Goal: Transaction & Acquisition: Purchase product/service

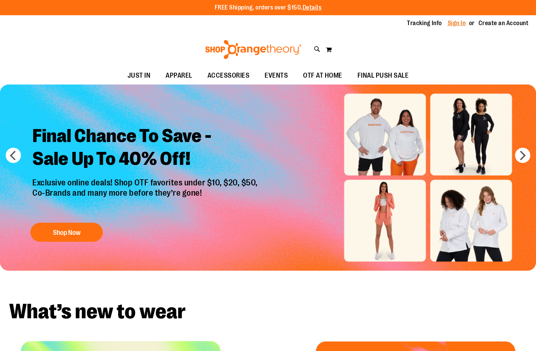
click at [452, 23] on link "Sign In" at bounding box center [457, 23] width 18 height 8
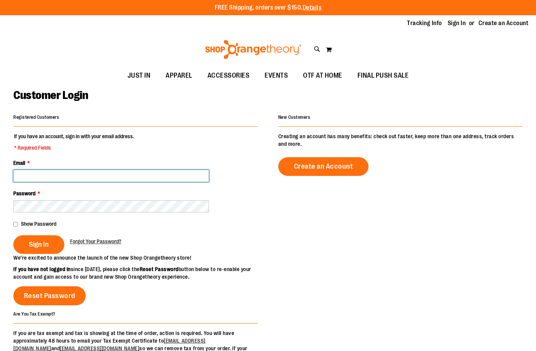
type input "**********"
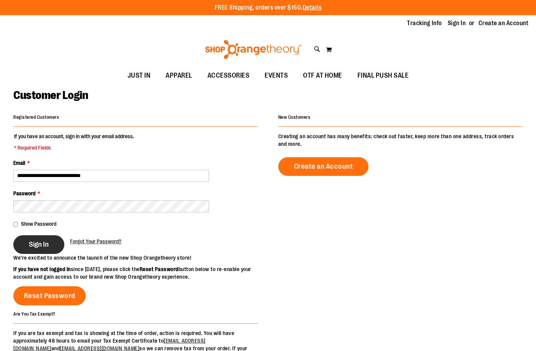
click at [56, 249] on button "Sign In" at bounding box center [38, 244] width 51 height 19
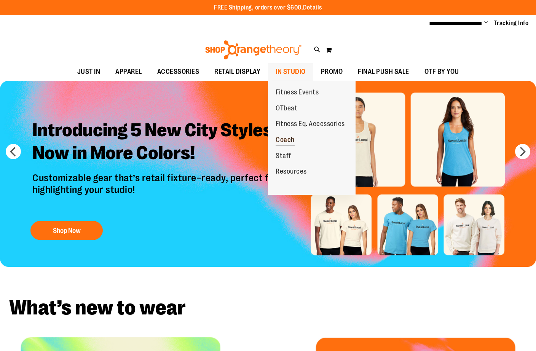
click at [289, 138] on span "Coach" at bounding box center [285, 141] width 19 height 10
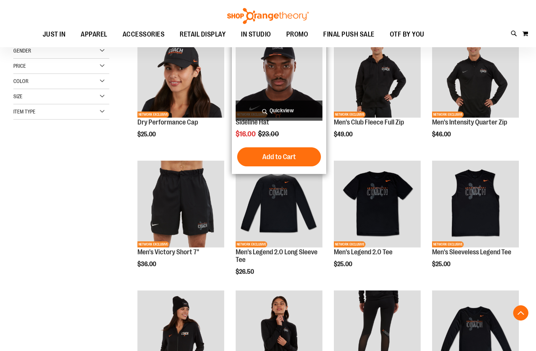
scroll to position [126, 0]
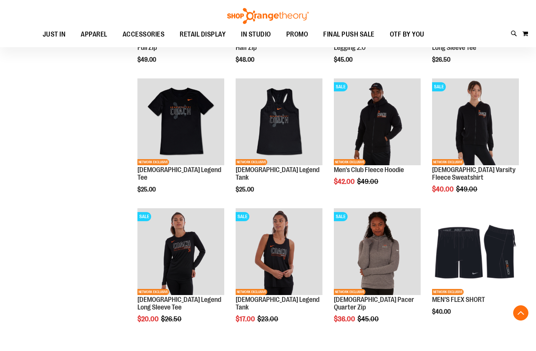
scroll to position [462, 0]
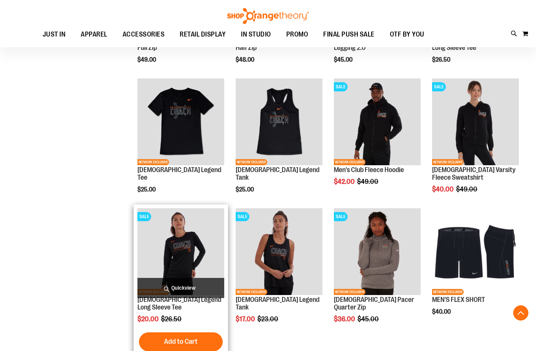
click at [183, 236] on img "product" at bounding box center [180, 251] width 87 height 87
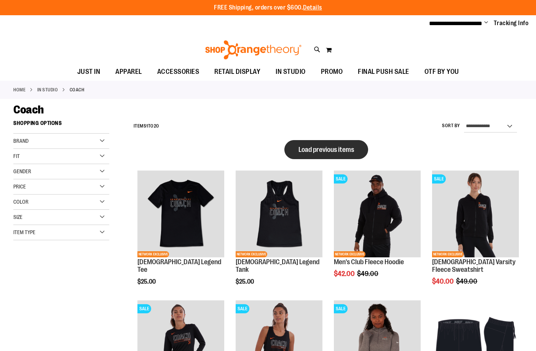
click at [344, 148] on span "Load previous items" at bounding box center [326, 150] width 56 height 8
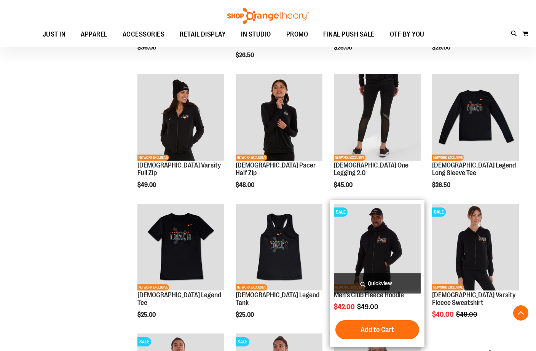
scroll to position [246, 0]
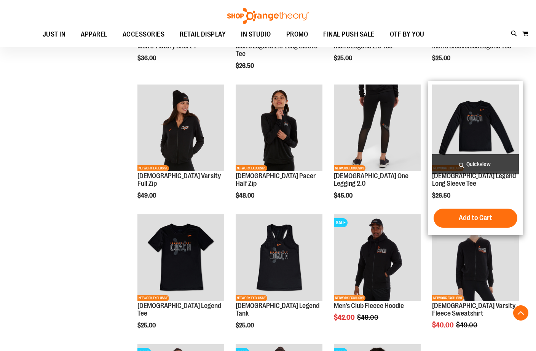
click at [468, 128] on img "product" at bounding box center [475, 128] width 87 height 87
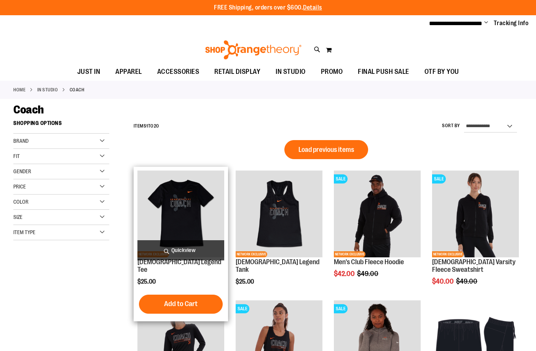
click at [192, 215] on img "product" at bounding box center [180, 214] width 87 height 87
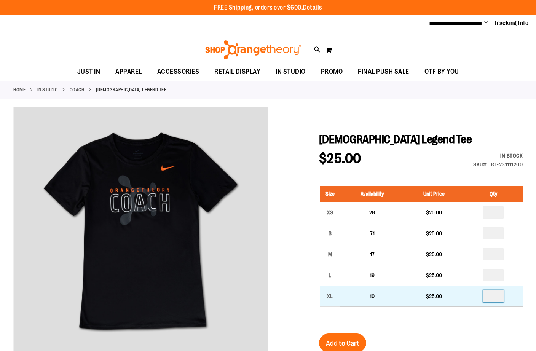
click at [501, 295] on input "number" at bounding box center [493, 296] width 21 height 12
type input "*"
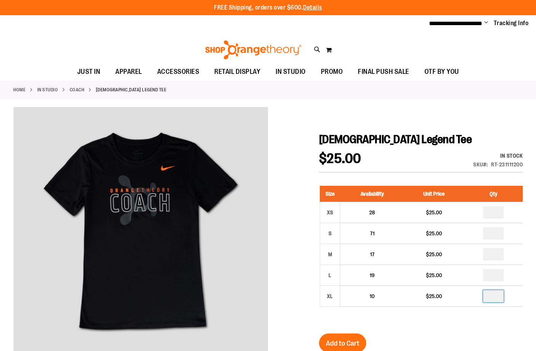
click at [422, 317] on div "Size Availability Unit Price Qty XS 28 $25.00 * S 71 $25.00 * M *" at bounding box center [421, 252] width 204 height 148
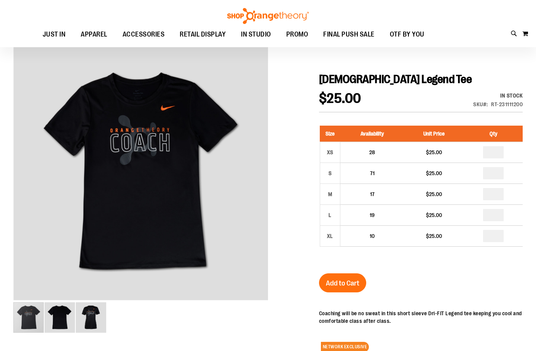
scroll to position [59, 0]
click at [337, 289] on button "Add to Cart" at bounding box center [342, 282] width 47 height 19
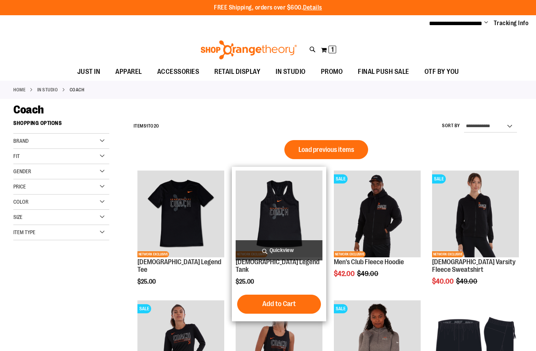
click at [292, 209] on img "product" at bounding box center [279, 214] width 87 height 87
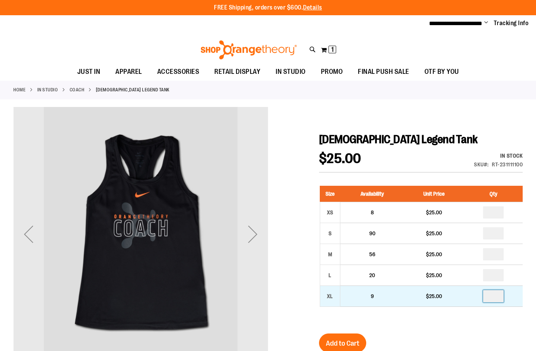
click at [502, 295] on input "number" at bounding box center [493, 296] width 21 height 12
type input "*"
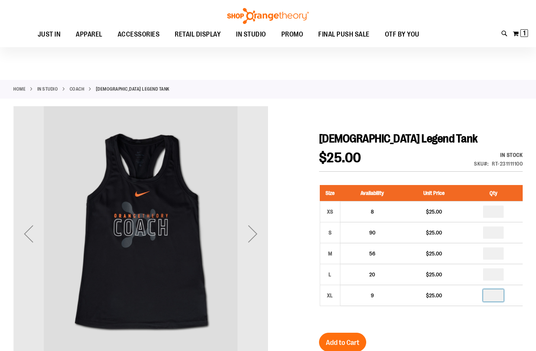
scroll to position [68, 0]
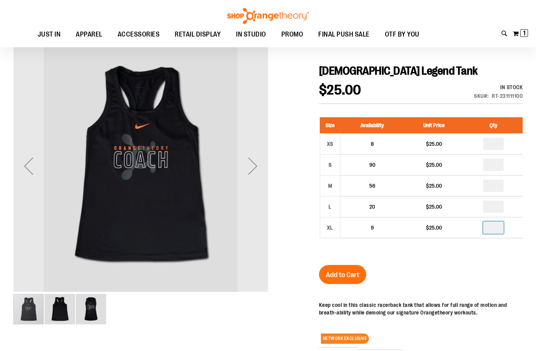
click at [428, 260] on div "Ladies Legend Tank $25.00 In stock Only %1 left SKU RT-231111100 Size Availabil…" at bounding box center [421, 266] width 204 height 405
click at [350, 276] on span "Add to Cart" at bounding box center [342, 275] width 33 height 8
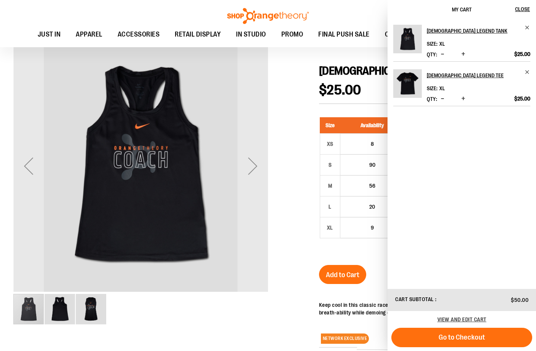
click at [293, 107] on div at bounding box center [267, 253] width 509 height 430
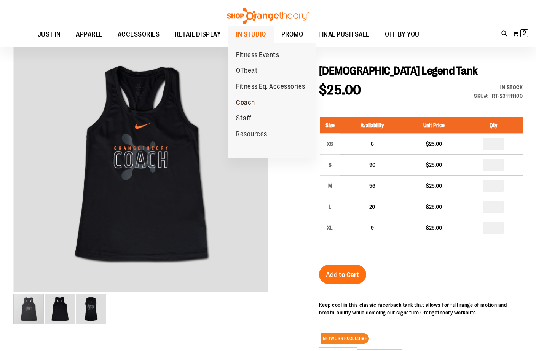
click at [249, 100] on span "Coach" at bounding box center [245, 104] width 19 height 10
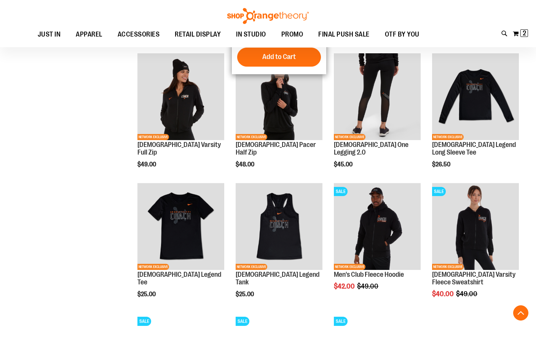
scroll to position [369, 0]
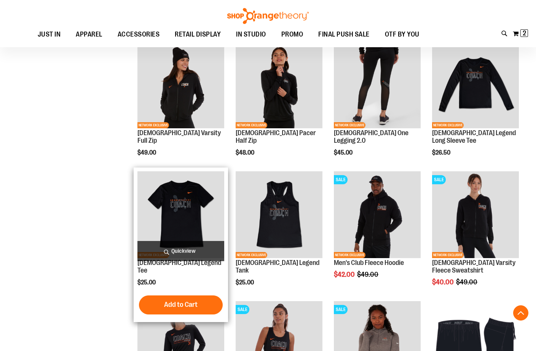
click at [190, 209] on img "product" at bounding box center [180, 214] width 87 height 87
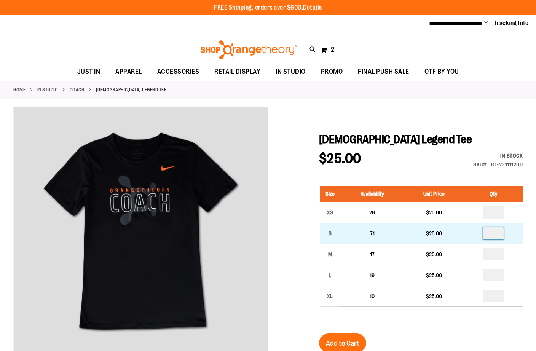
click at [499, 233] on input "number" at bounding box center [493, 233] width 21 height 12
type input "*"
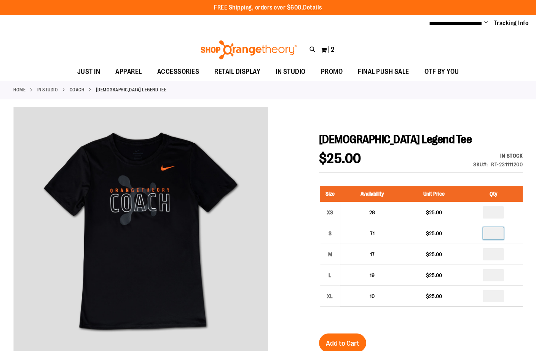
click at [296, 235] on div at bounding box center [267, 318] width 509 height 423
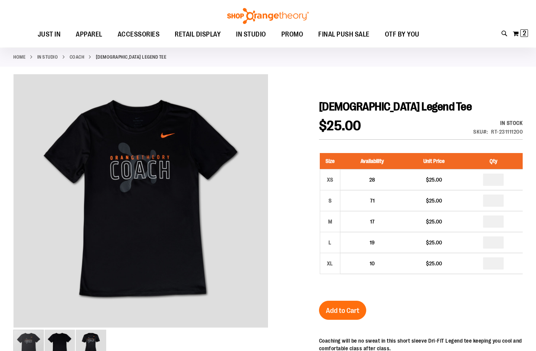
scroll to position [56, 0]
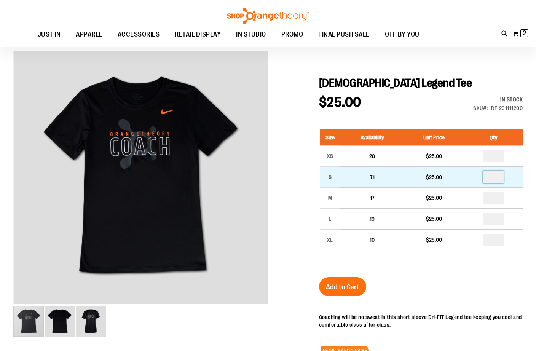
click at [496, 178] on input "*" at bounding box center [493, 177] width 21 height 12
type input "*"
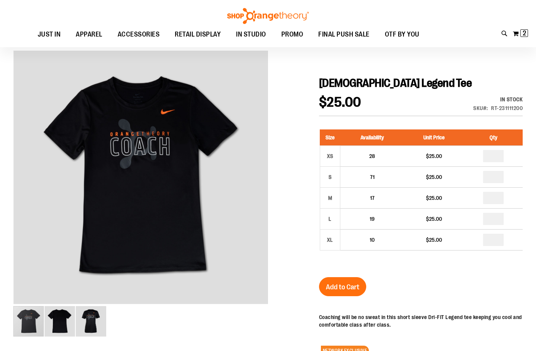
click at [293, 197] on div at bounding box center [267, 262] width 509 height 423
click at [338, 288] on span "Add to Cart" at bounding box center [342, 287] width 33 height 8
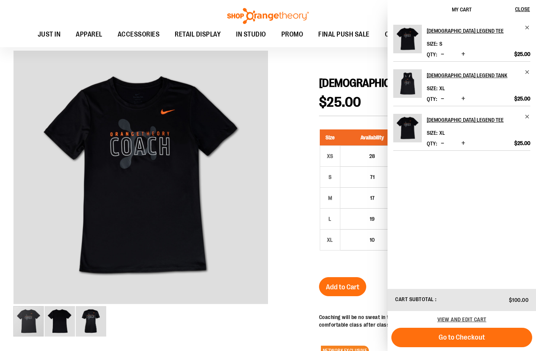
click at [278, 174] on div at bounding box center [267, 262] width 509 height 423
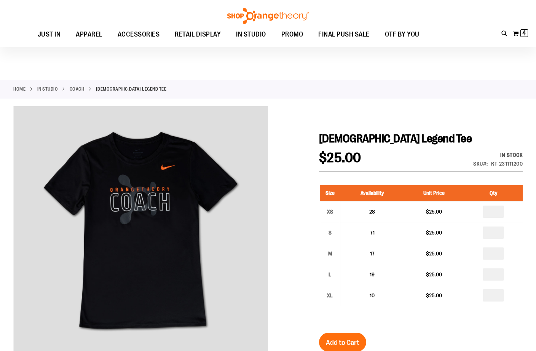
scroll to position [0, 0]
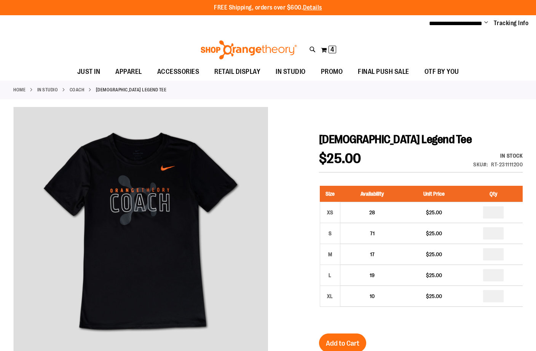
click at [77, 89] on link "Coach" at bounding box center [77, 89] width 15 height 7
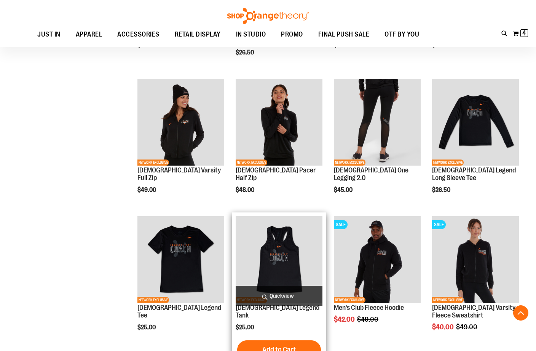
scroll to position [346, 0]
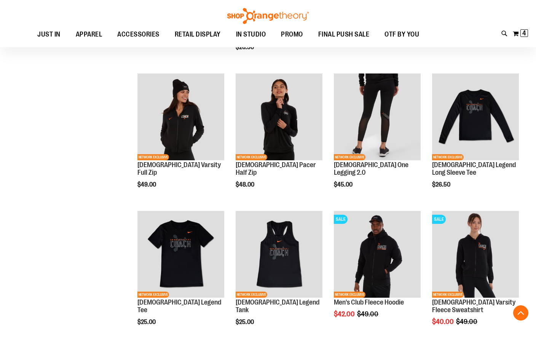
scroll to position [352, 0]
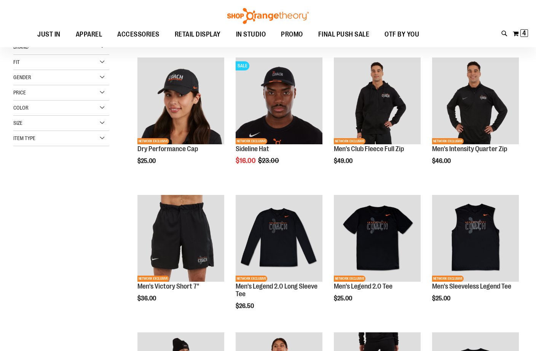
scroll to position [81, 0]
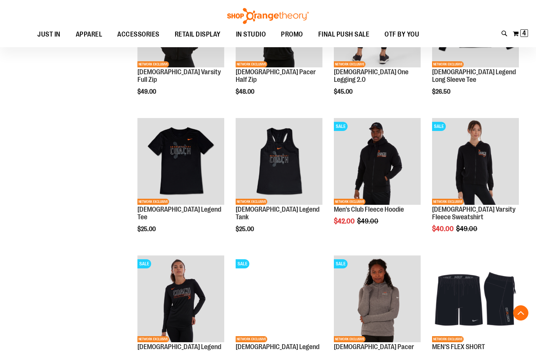
scroll to position [442, 0]
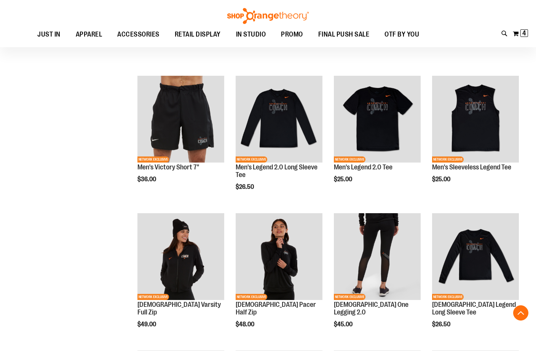
scroll to position [345, 0]
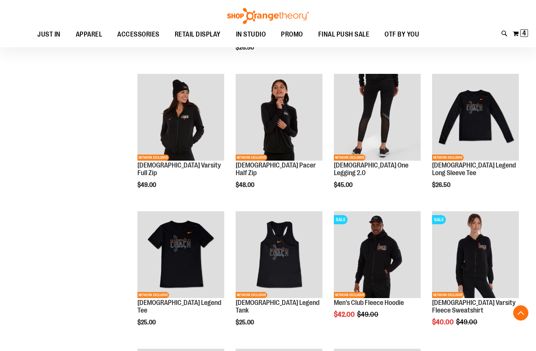
scroll to position [341, 0]
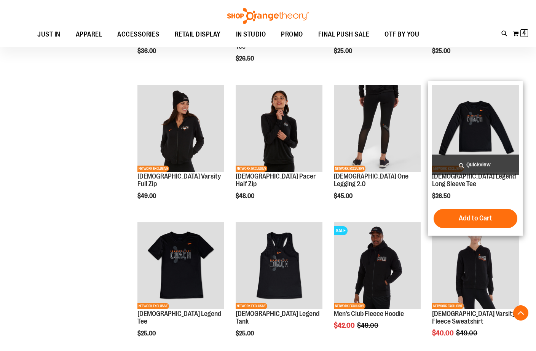
click at [478, 119] on img "product" at bounding box center [475, 128] width 87 height 87
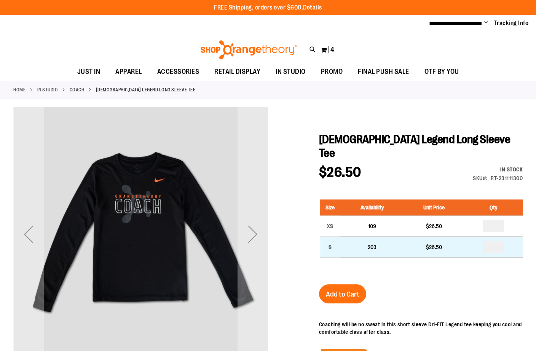
click at [507, 236] on td "*" at bounding box center [493, 246] width 59 height 21
click at [500, 241] on input "number" at bounding box center [493, 247] width 21 height 12
type input "*"
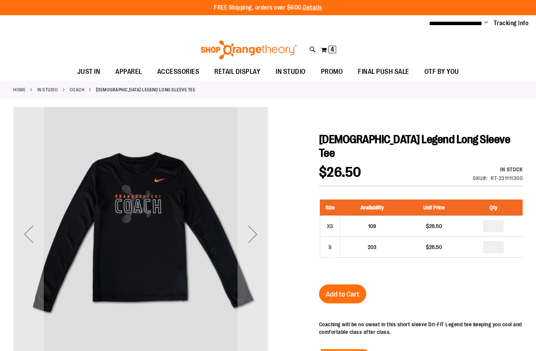
click at [494, 263] on div "[DEMOGRAPHIC_DATA] Legend Long Sleeve Tee $26.50 In stock Only %1 left SKU RT-2…" at bounding box center [421, 304] width 204 height 344
click at [328, 290] on span "Add to Cart" at bounding box center [342, 294] width 33 height 8
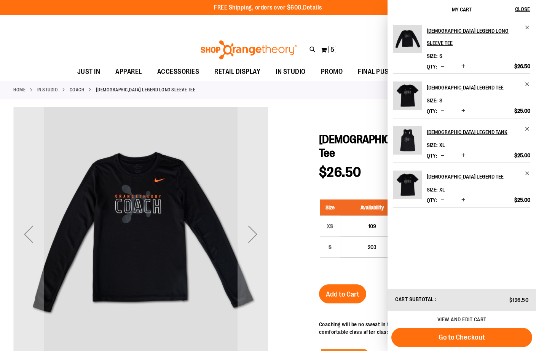
click at [357, 43] on div "Toggle Nav Search Popular Suggestions Advanced Search" at bounding box center [268, 47] width 536 height 31
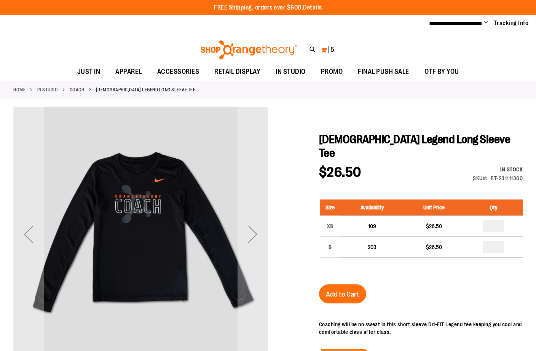
click at [329, 51] on span "5 5 items" at bounding box center [333, 50] width 8 height 8
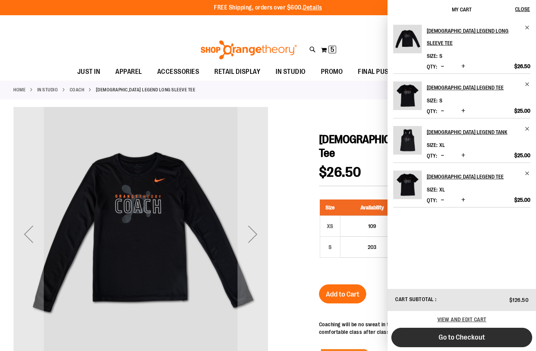
click at [492, 329] on button "Go to Checkout" at bounding box center [461, 337] width 141 height 19
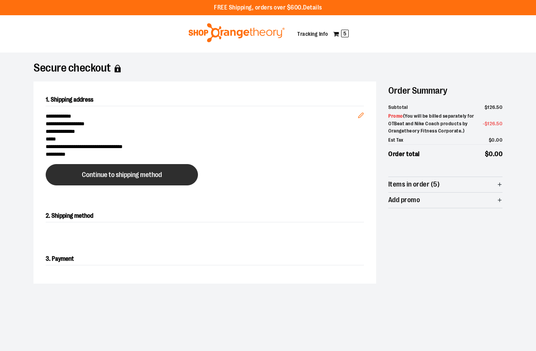
click at [132, 179] on button "Continue to shipping method" at bounding box center [122, 174] width 152 height 21
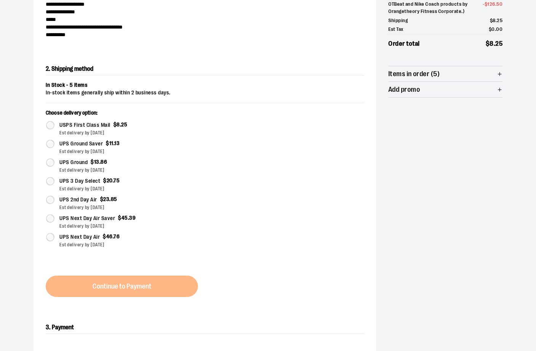
scroll to position [137, 0]
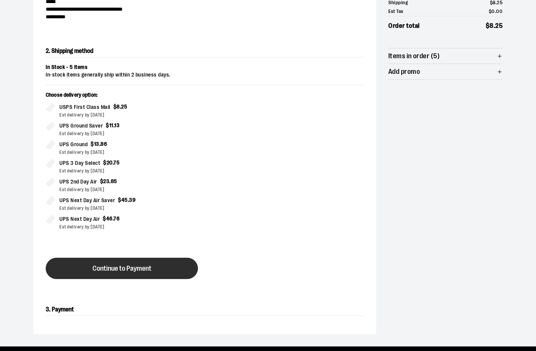
click at [147, 264] on button "Continue to Payment" at bounding box center [122, 268] width 152 height 21
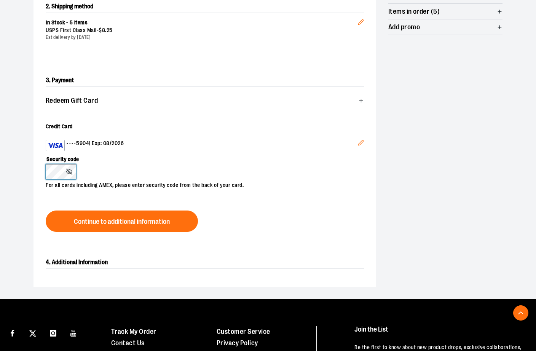
scroll to position [183, 0]
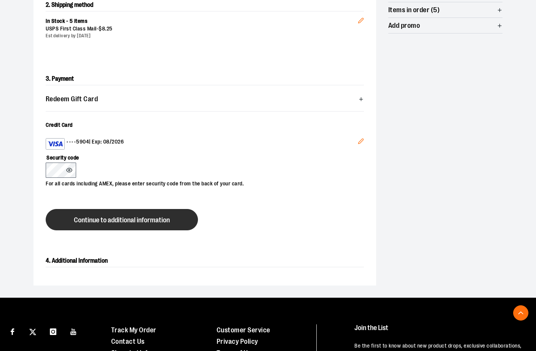
click at [128, 219] on span "Continue to additional information" at bounding box center [122, 220] width 96 height 7
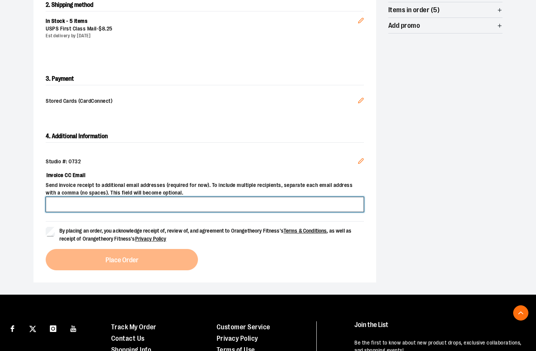
click at [94, 207] on input "Invoice CC Email" at bounding box center [205, 204] width 318 height 15
type input "**********"
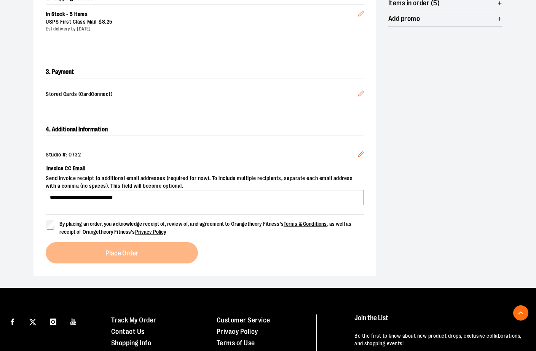
scroll to position [207, 0]
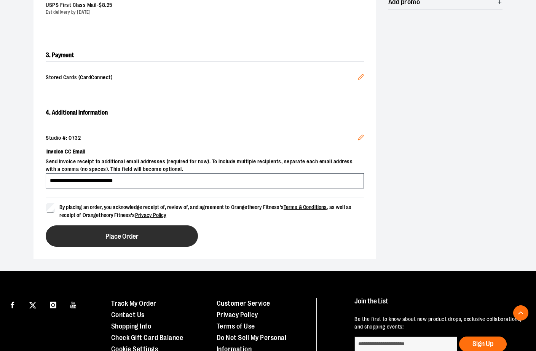
click at [123, 234] on span "Place Order" at bounding box center [121, 236] width 33 height 7
